Goal: Task Accomplishment & Management: Use online tool/utility

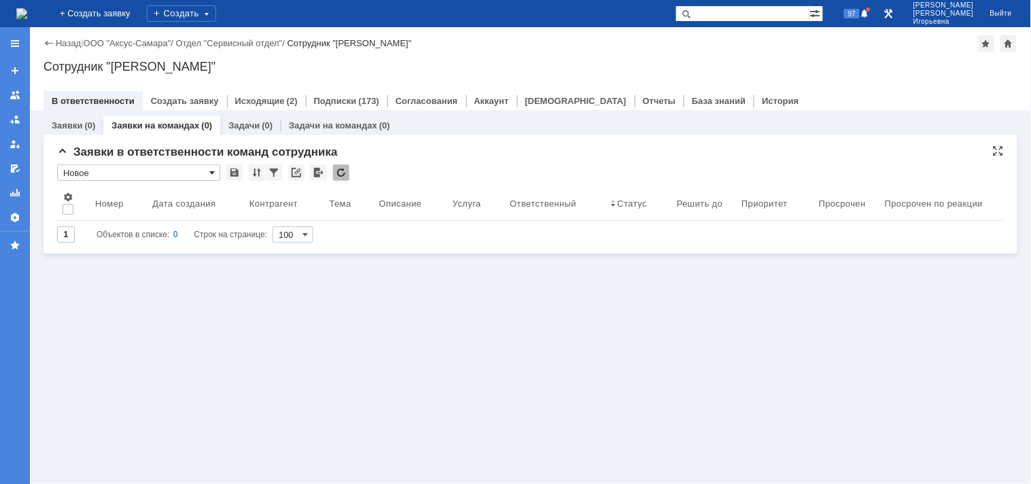
click at [212, 171] on span at bounding box center [211, 172] width 5 height 11
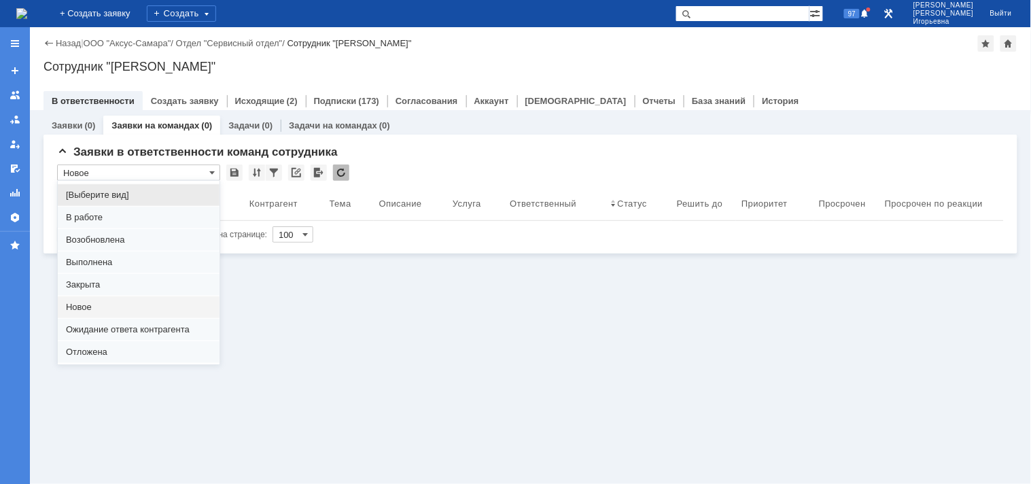
click at [88, 352] on span "Отложена" at bounding box center [138, 351] width 145 height 11
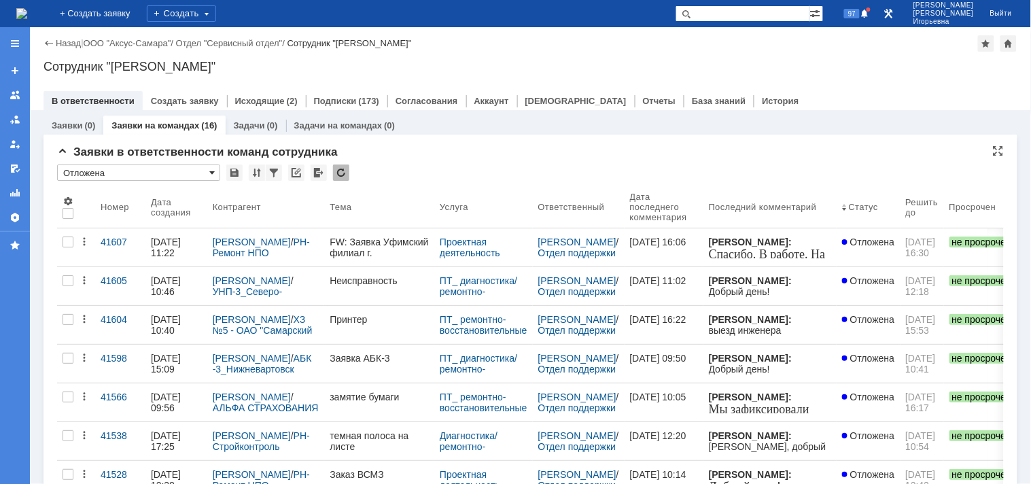
click at [212, 170] on span at bounding box center [211, 172] width 5 height 11
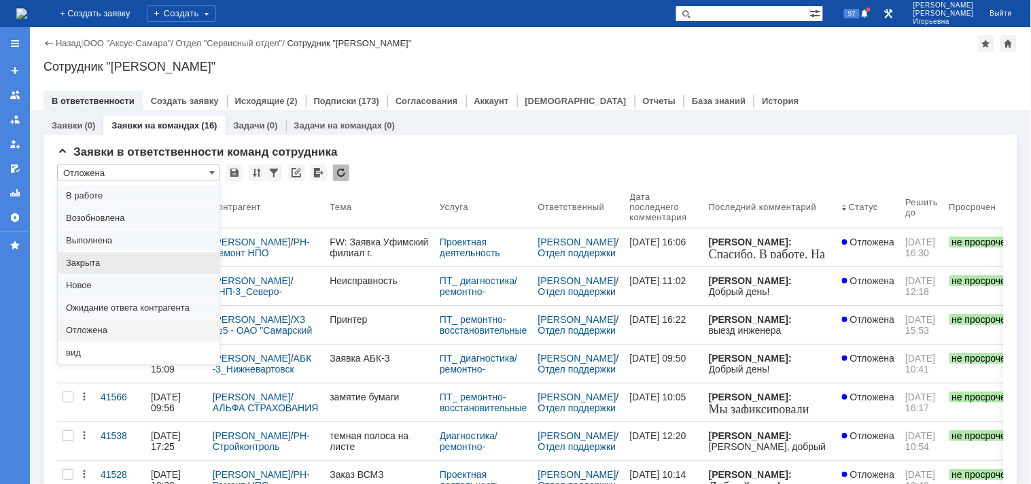
scroll to position [37, 0]
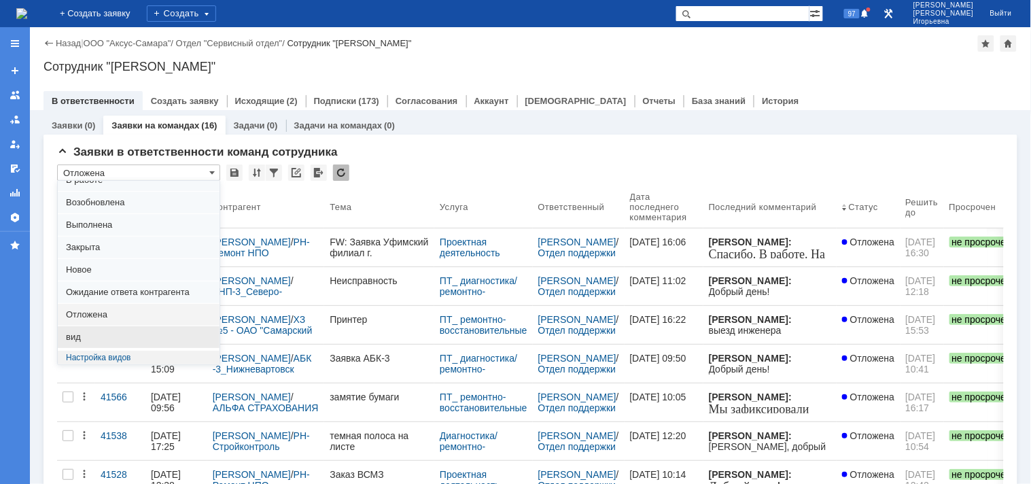
click at [75, 340] on span "вид" at bounding box center [138, 337] width 145 height 11
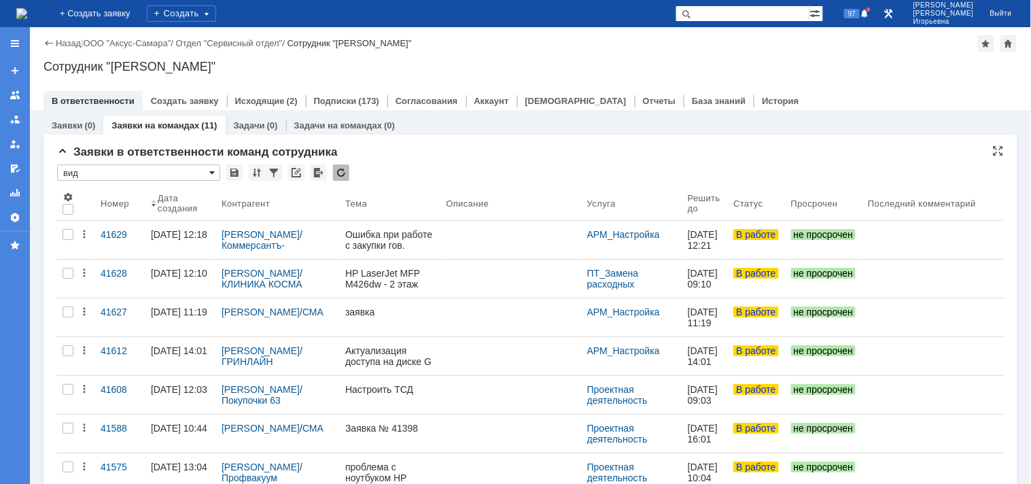
scroll to position [0, 0]
click at [211, 172] on span at bounding box center [211, 172] width 5 height 11
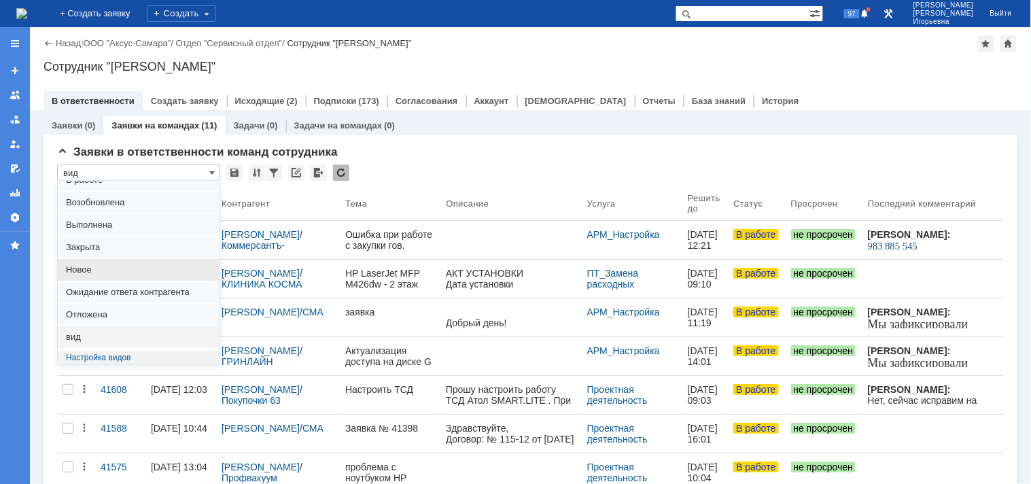
click at [83, 266] on span "Новое" at bounding box center [138, 269] width 145 height 11
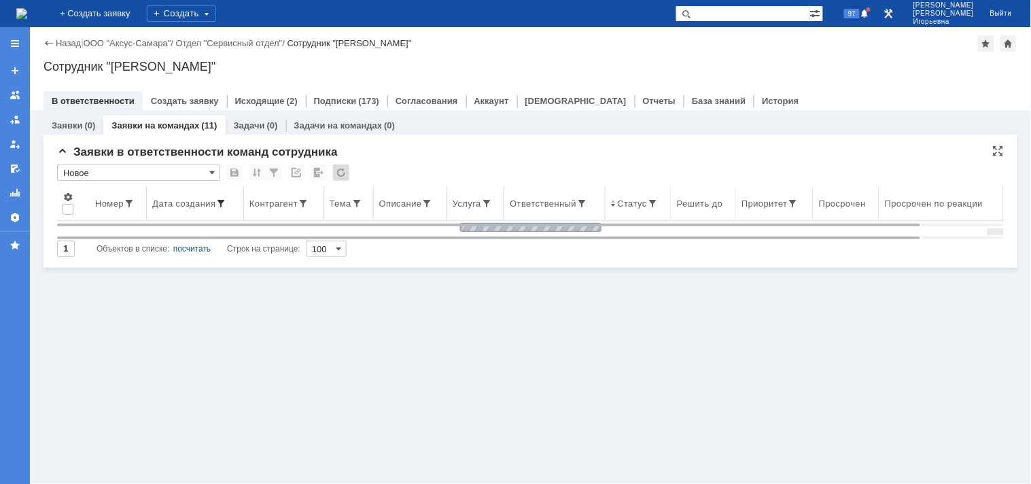
type input "Новое"
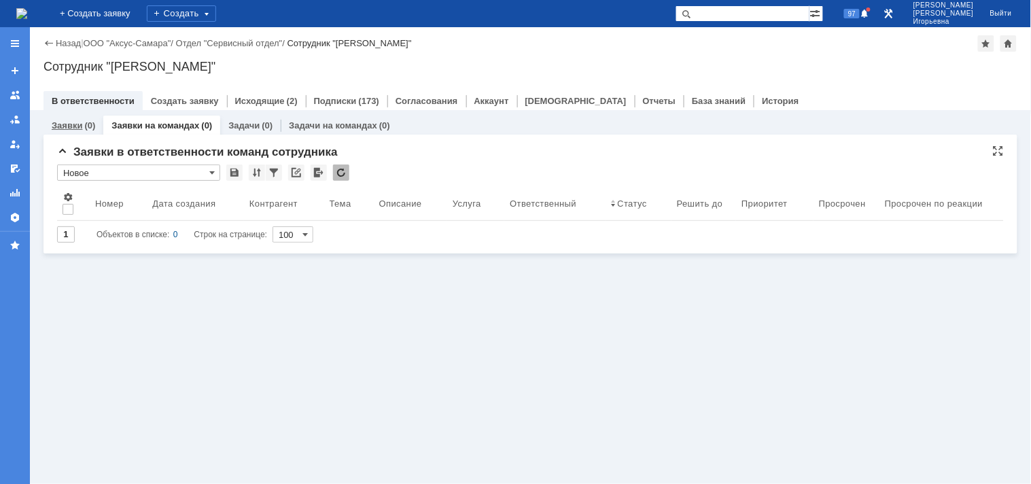
click at [58, 126] on link "Заявки" at bounding box center [67, 125] width 31 height 10
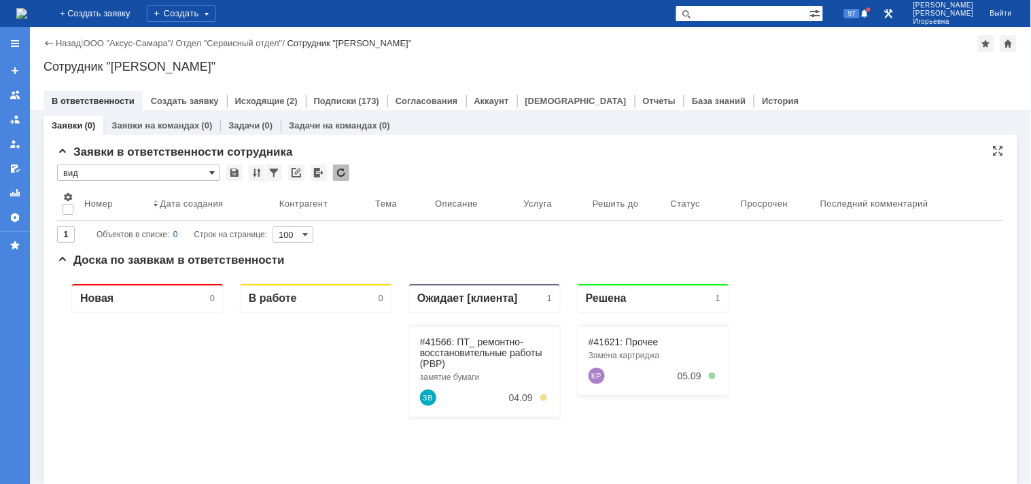
click at [213, 171] on span at bounding box center [211, 172] width 5 height 11
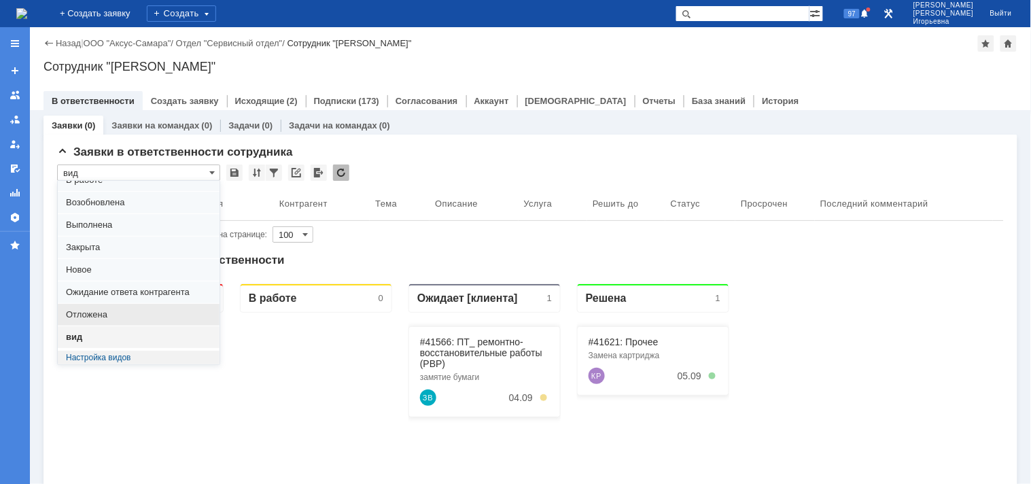
click at [86, 314] on span "Отложена" at bounding box center [138, 314] width 145 height 11
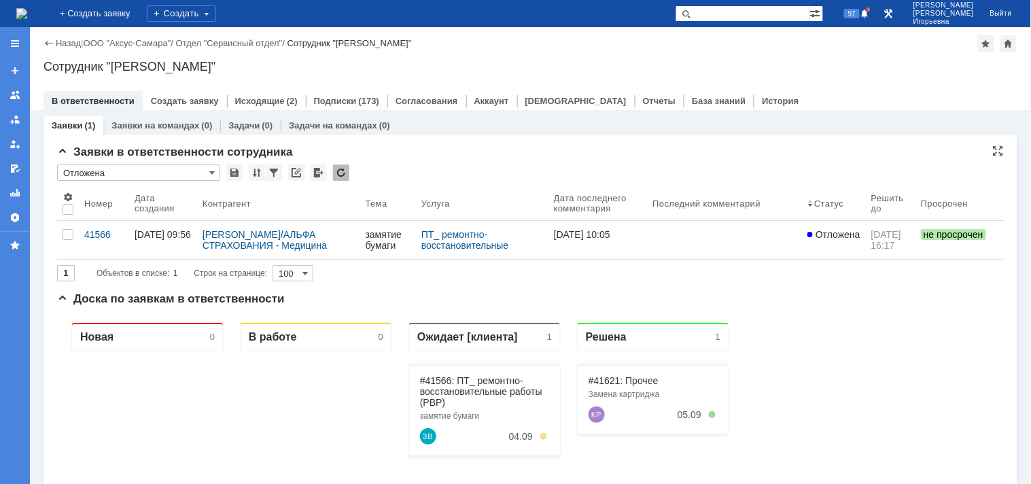
type input "Отложена"
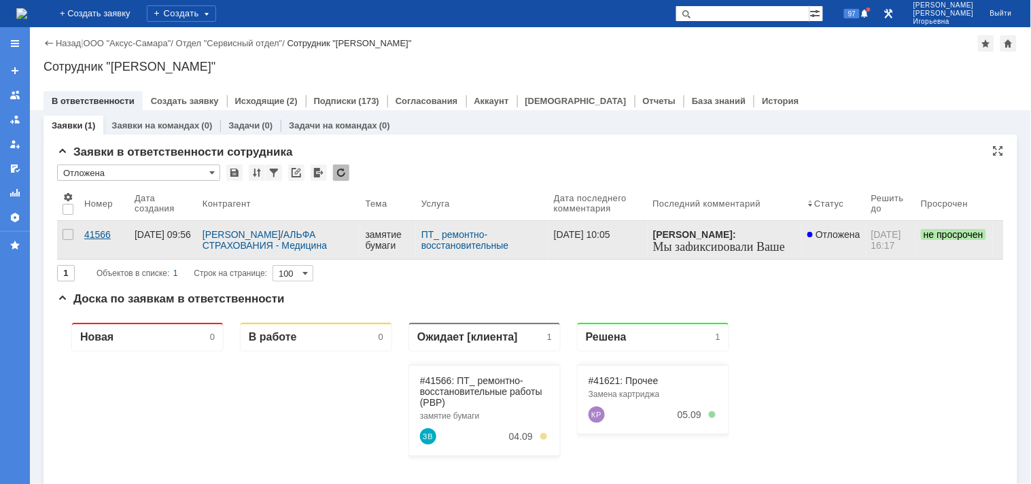
click at [95, 240] on div "41566" at bounding box center [103, 234] width 39 height 11
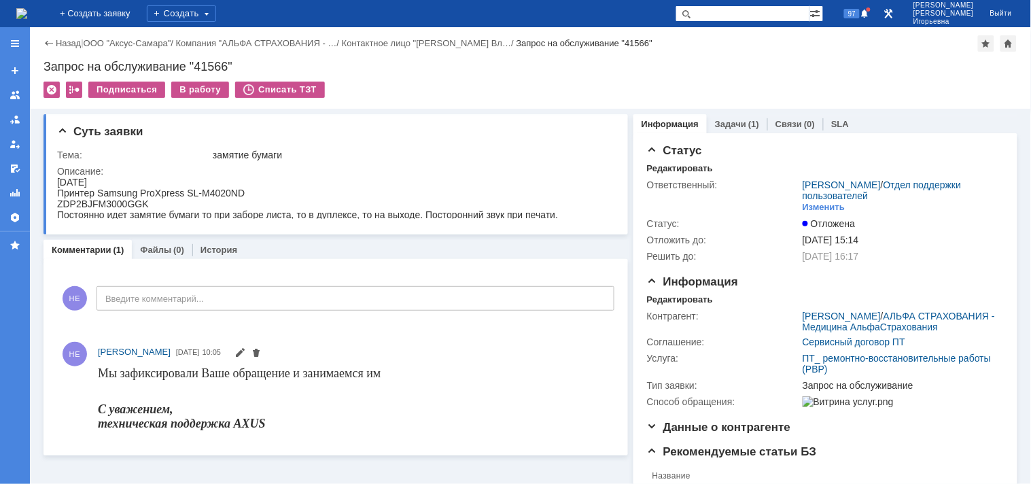
click at [27, 14] on img at bounding box center [21, 13] width 11 height 11
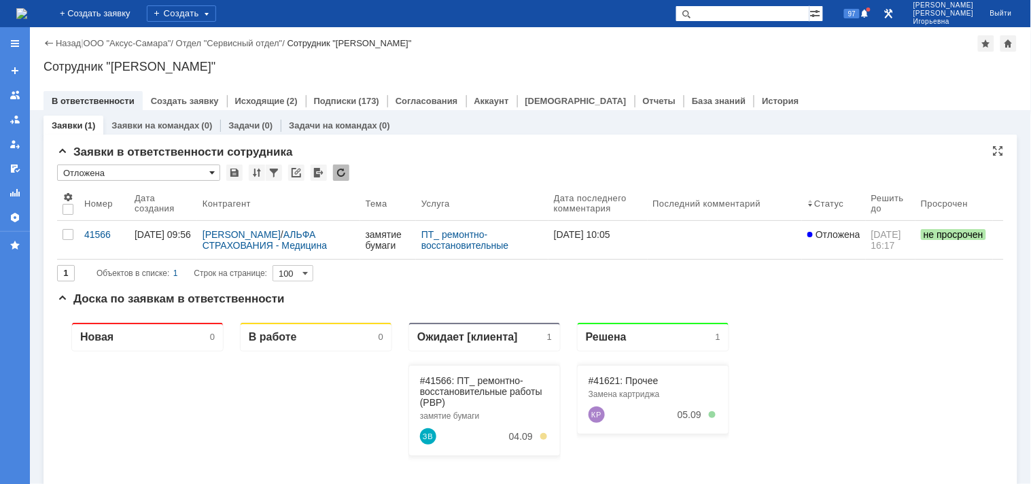
click at [212, 173] on span at bounding box center [211, 172] width 5 height 11
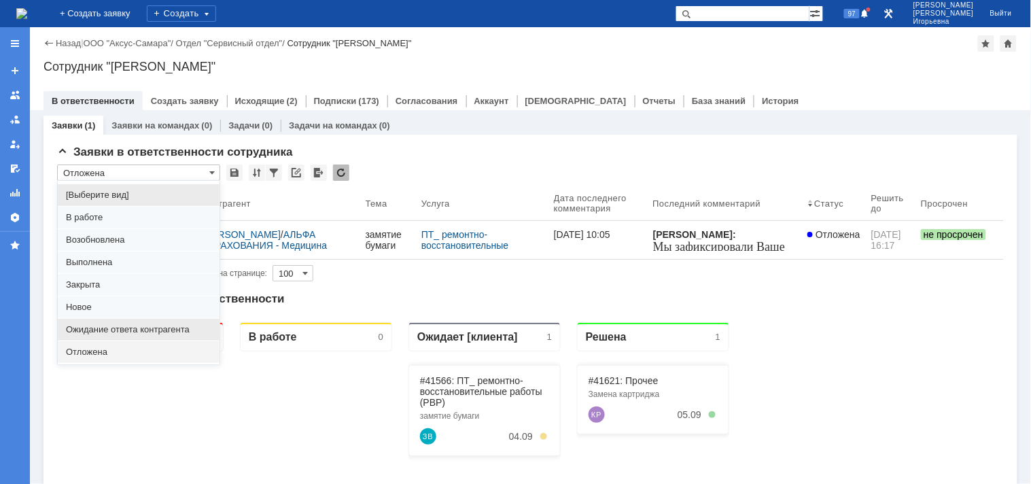
click at [119, 324] on span "Ожидание ответа контрагента" at bounding box center [138, 329] width 145 height 11
type input "Ожидание ответа контрагента"
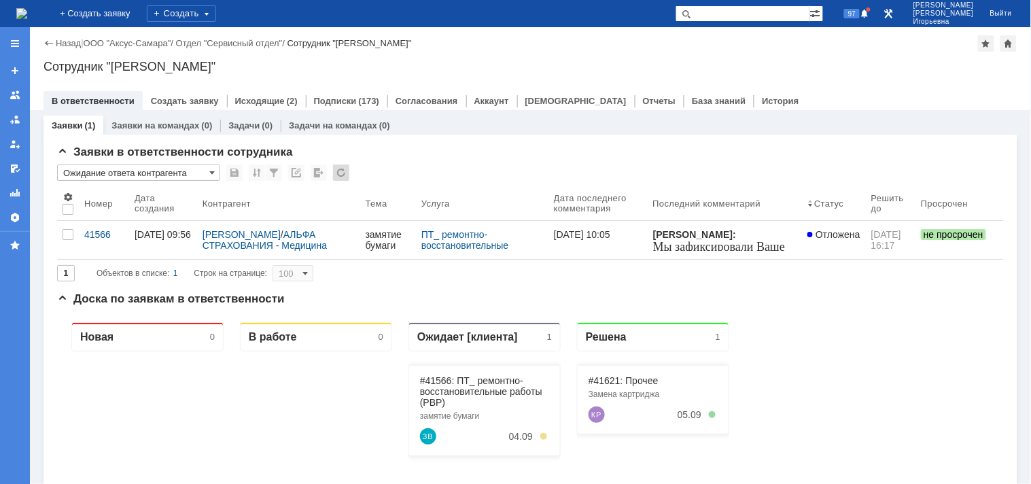
type input "20"
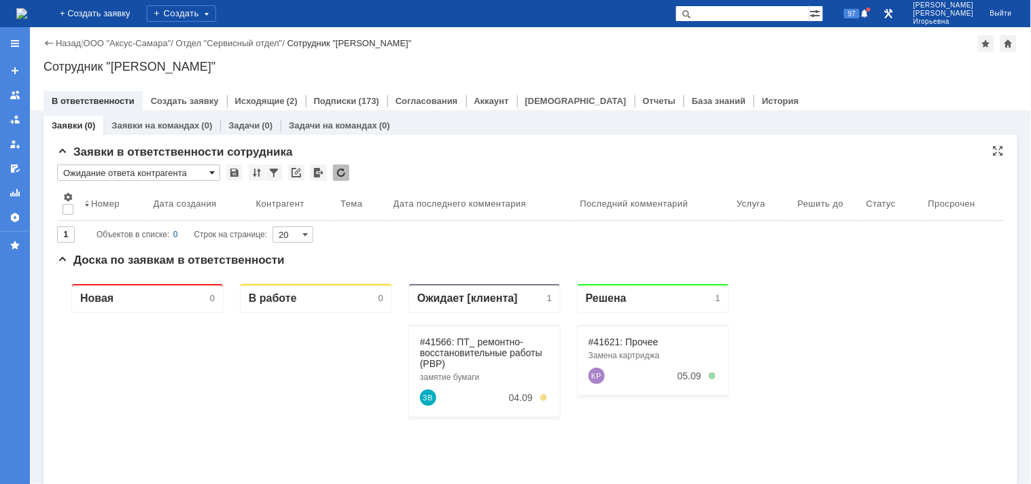
click at [213, 173] on span at bounding box center [211, 172] width 5 height 11
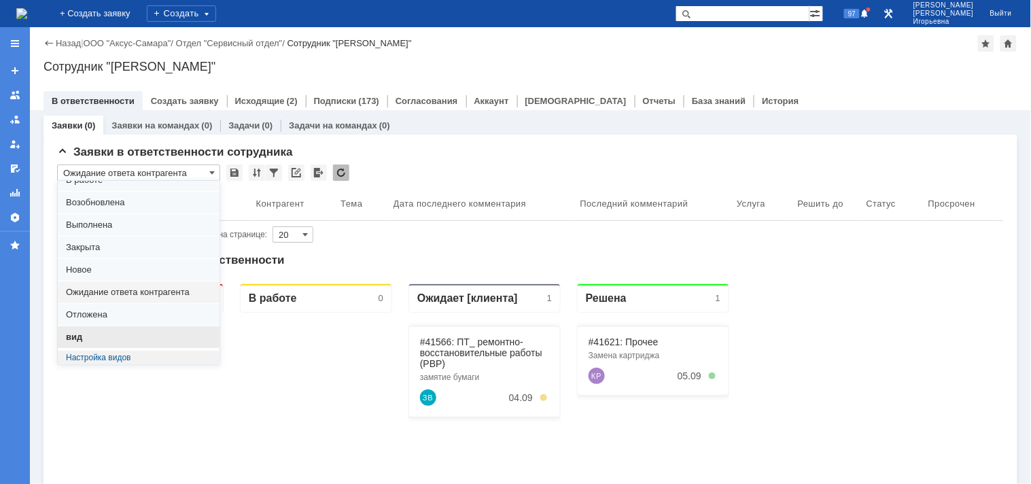
click at [83, 340] on span "вид" at bounding box center [138, 337] width 145 height 11
type input "вид"
type input "100"
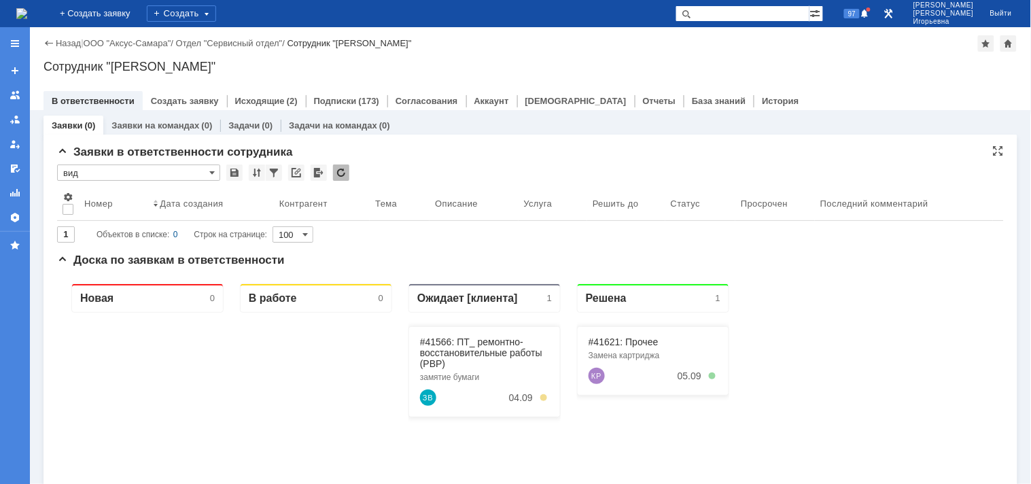
type input "вид"
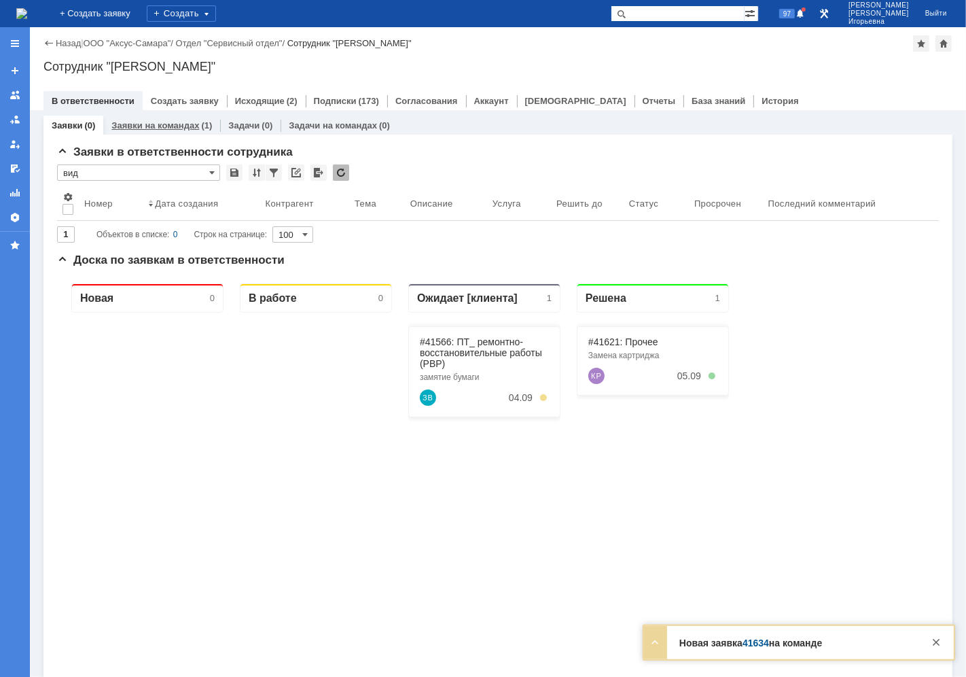
click at [159, 123] on link "Заявки на командах" at bounding box center [155, 125] width 88 height 10
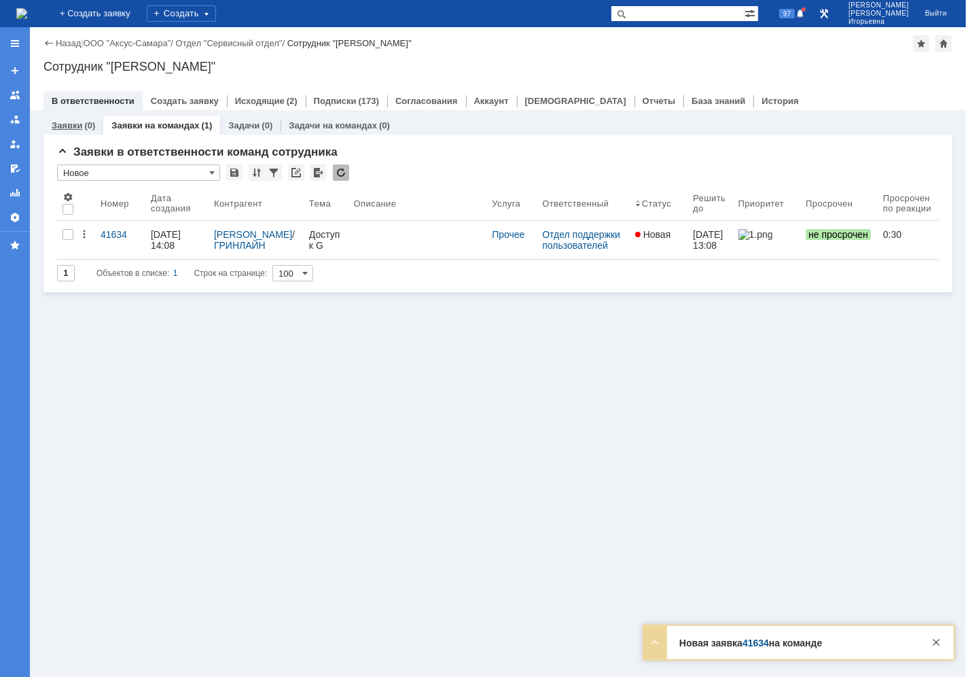
click at [64, 129] on link "Заявки" at bounding box center [67, 125] width 31 height 10
